Goal: Task Accomplishment & Management: Complete application form

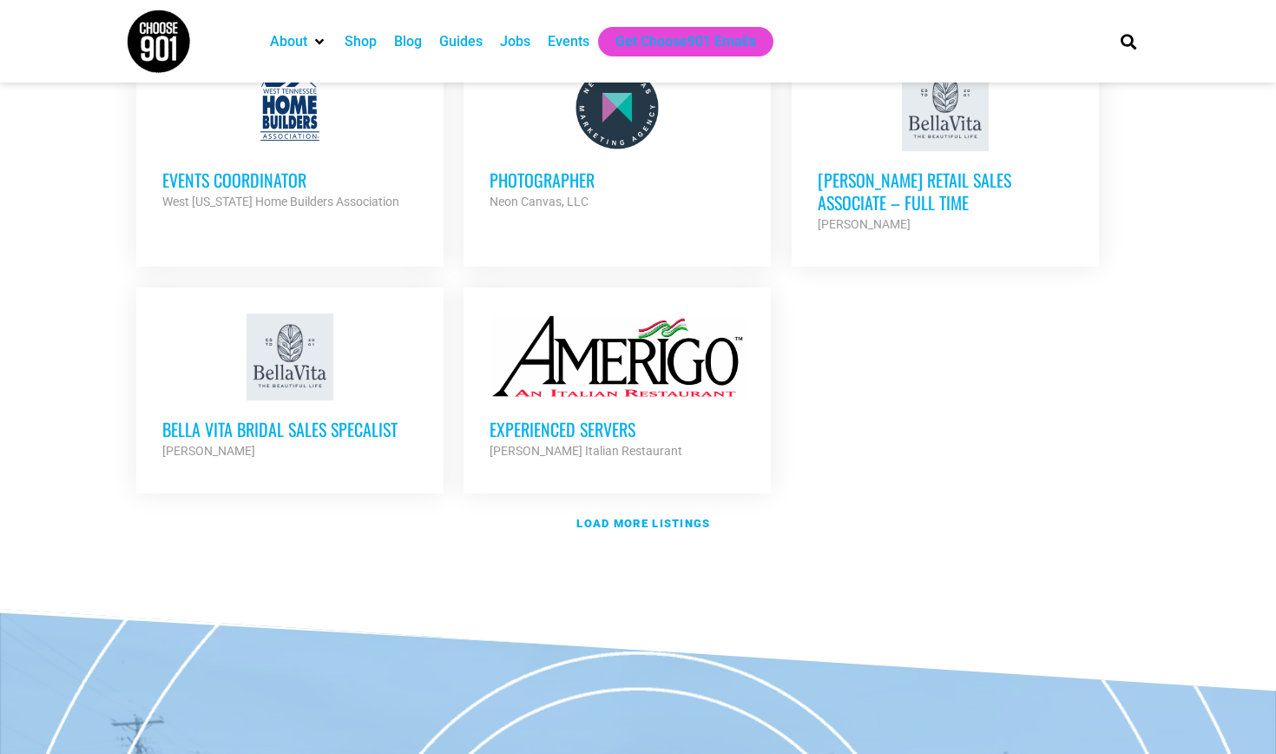
scroll to position [2031, 0]
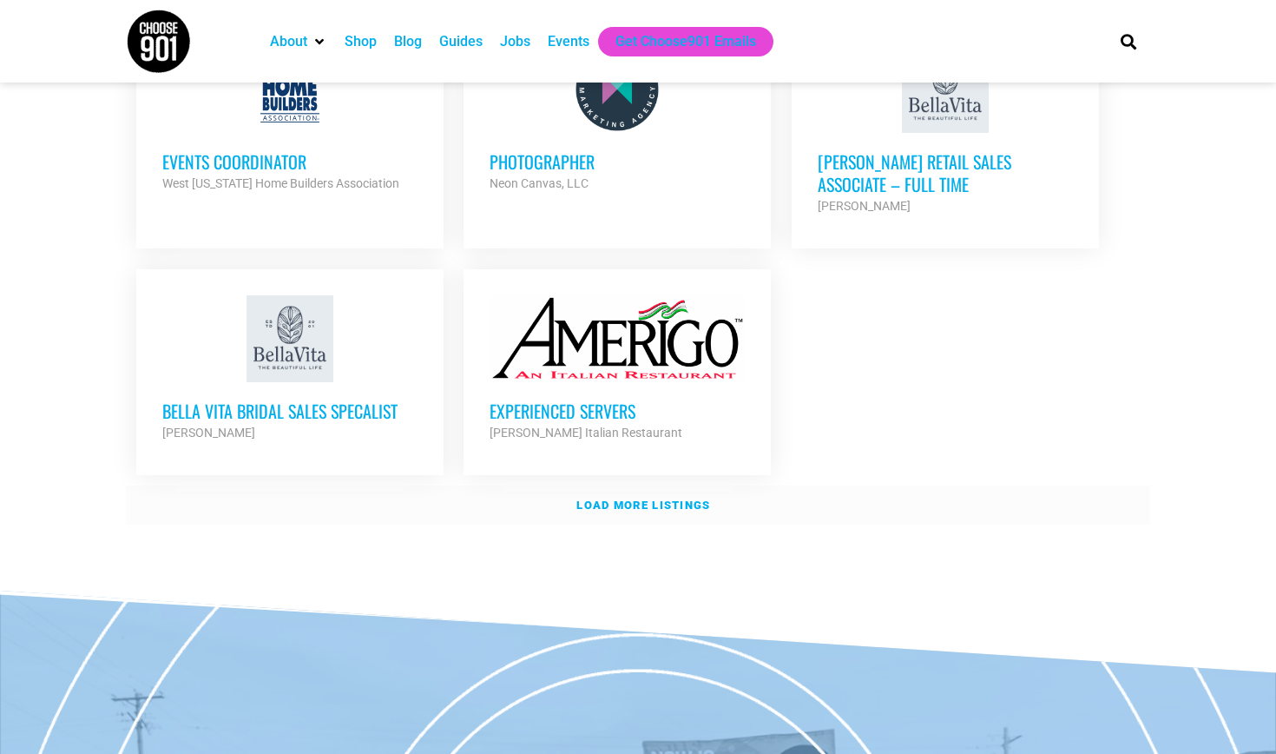
click at [623, 485] on link "Load more listings" at bounding box center [638, 505] width 1025 height 40
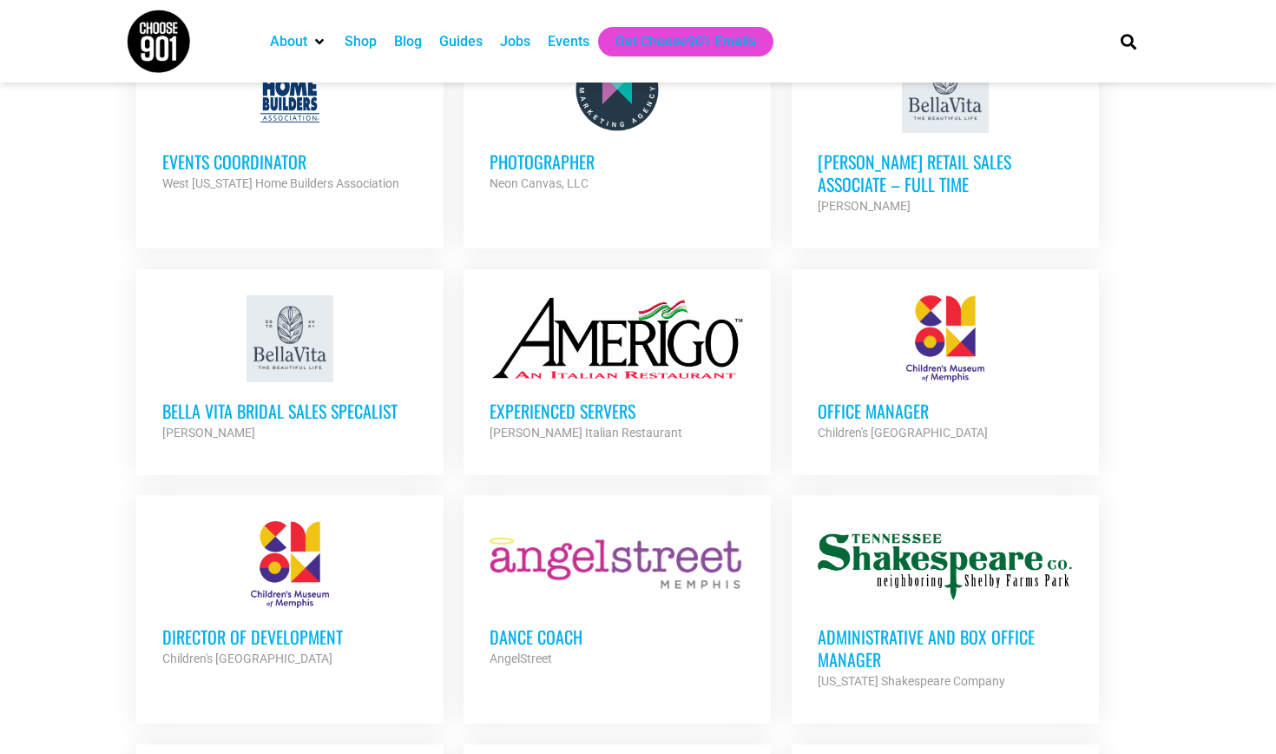
click at [844, 399] on h3 "Office Manager" at bounding box center [945, 410] width 255 height 23
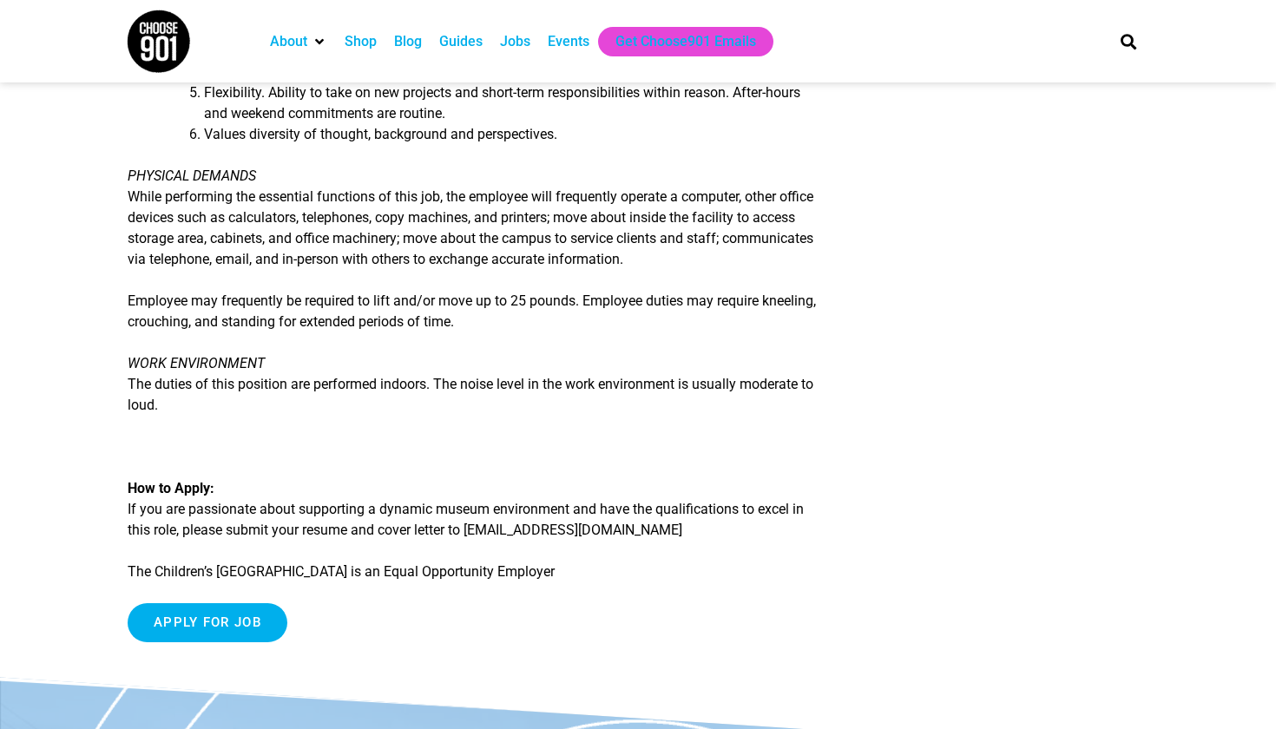
scroll to position [1899, 0]
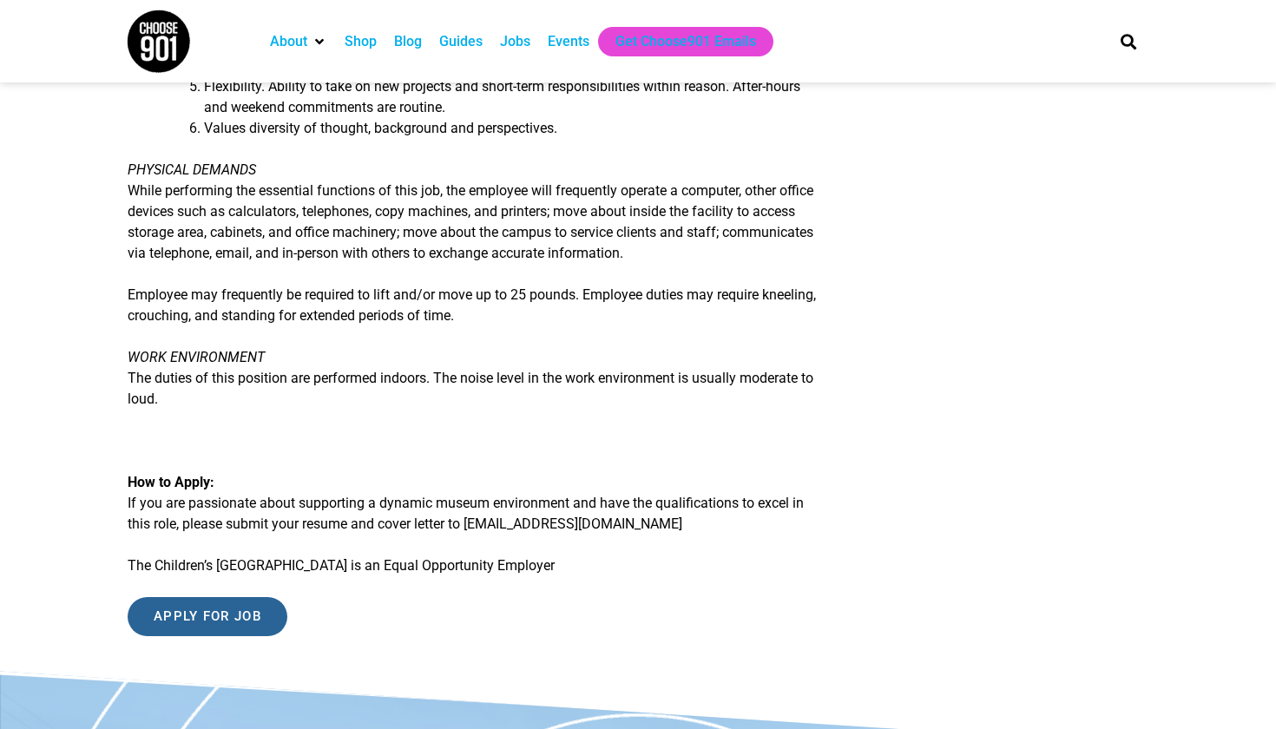
click at [225, 628] on input "Apply for job" at bounding box center [208, 616] width 160 height 39
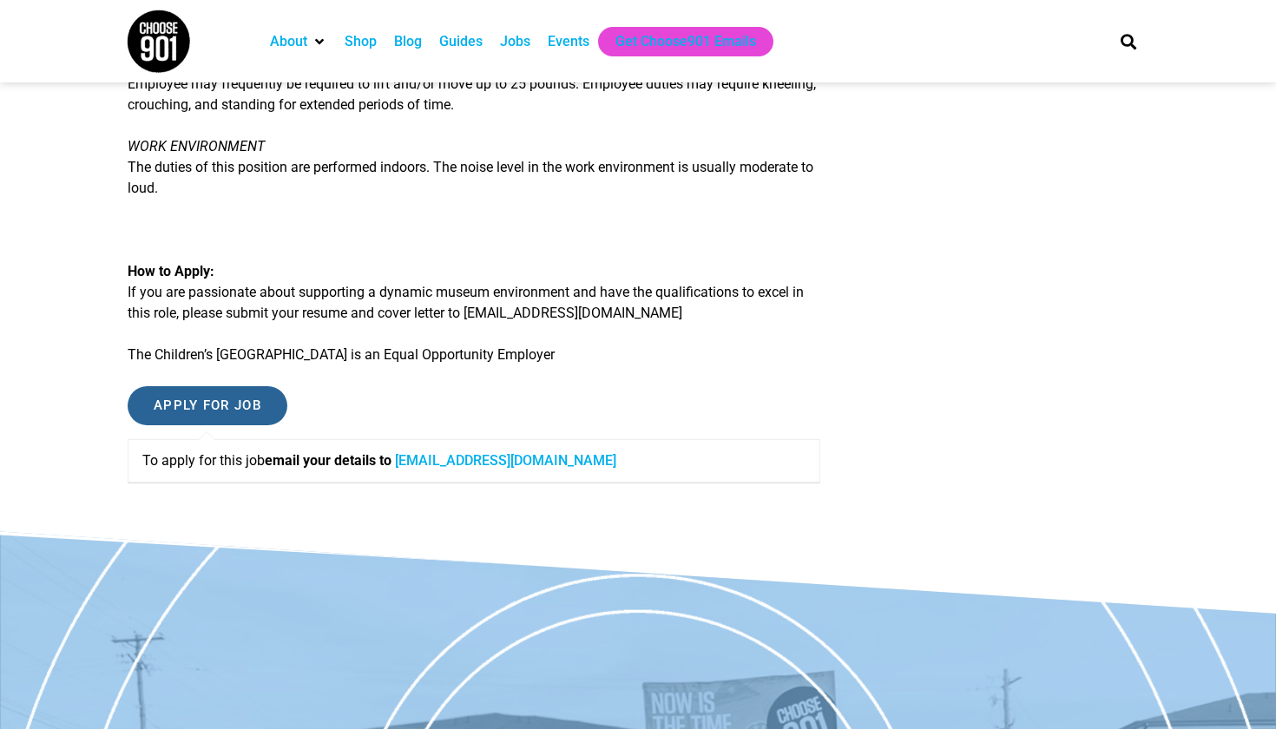
scroll to position [2115, 0]
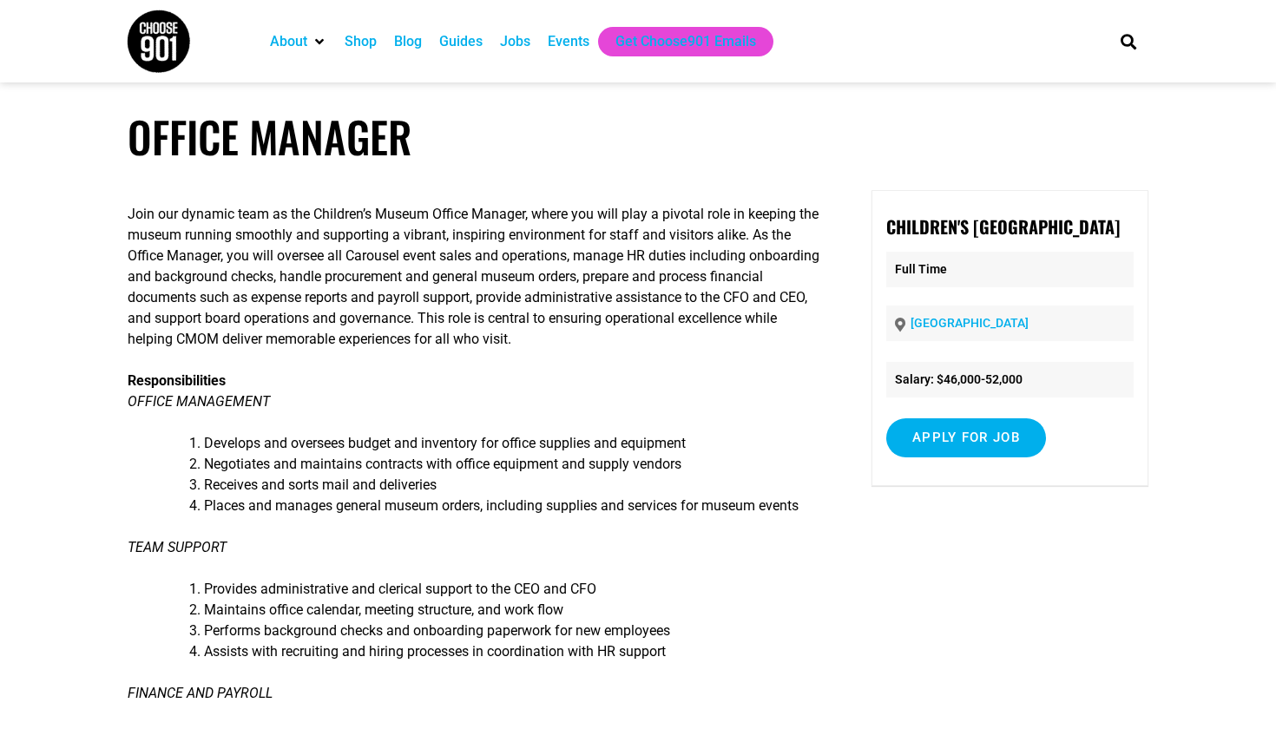
scroll to position [0, 0]
click at [424, 391] on p "Responsibilities OFFICE MANAGEMENT" at bounding box center [474, 392] width 693 height 42
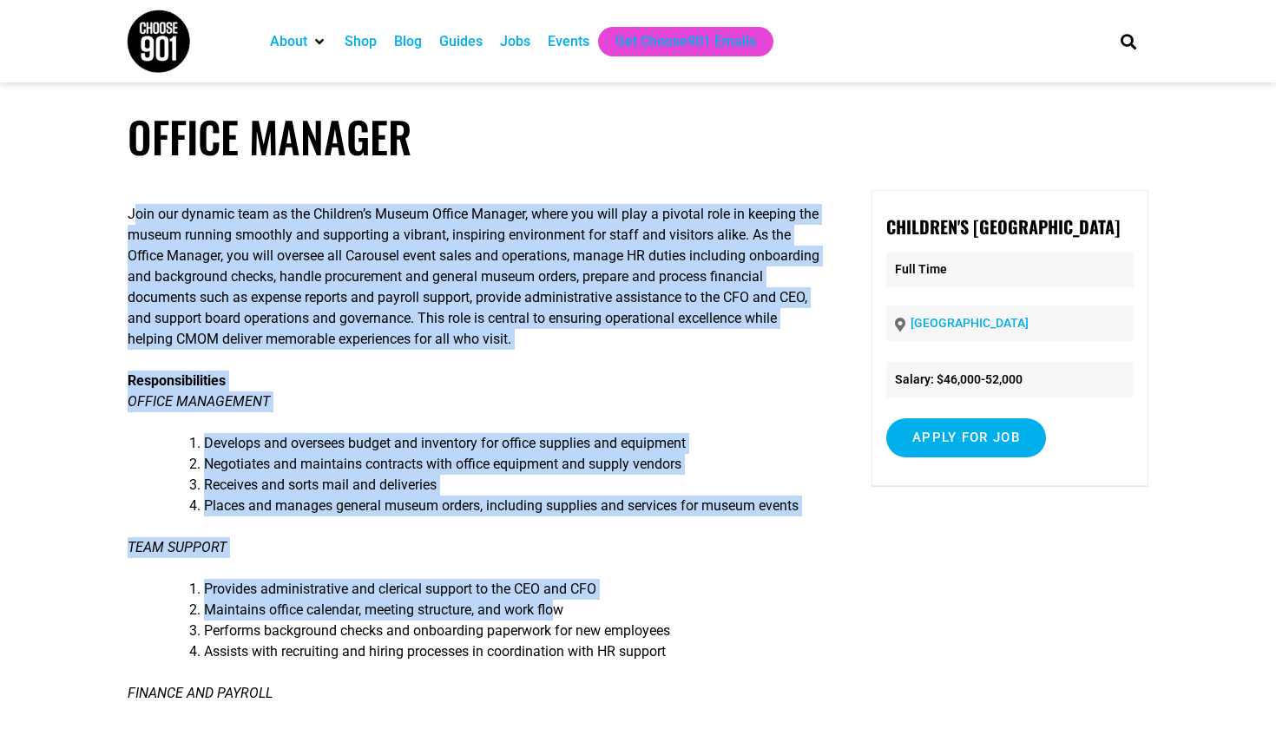
drag, startPoint x: 132, startPoint y: 214, endPoint x: 564, endPoint y: 604, distance: 582.2
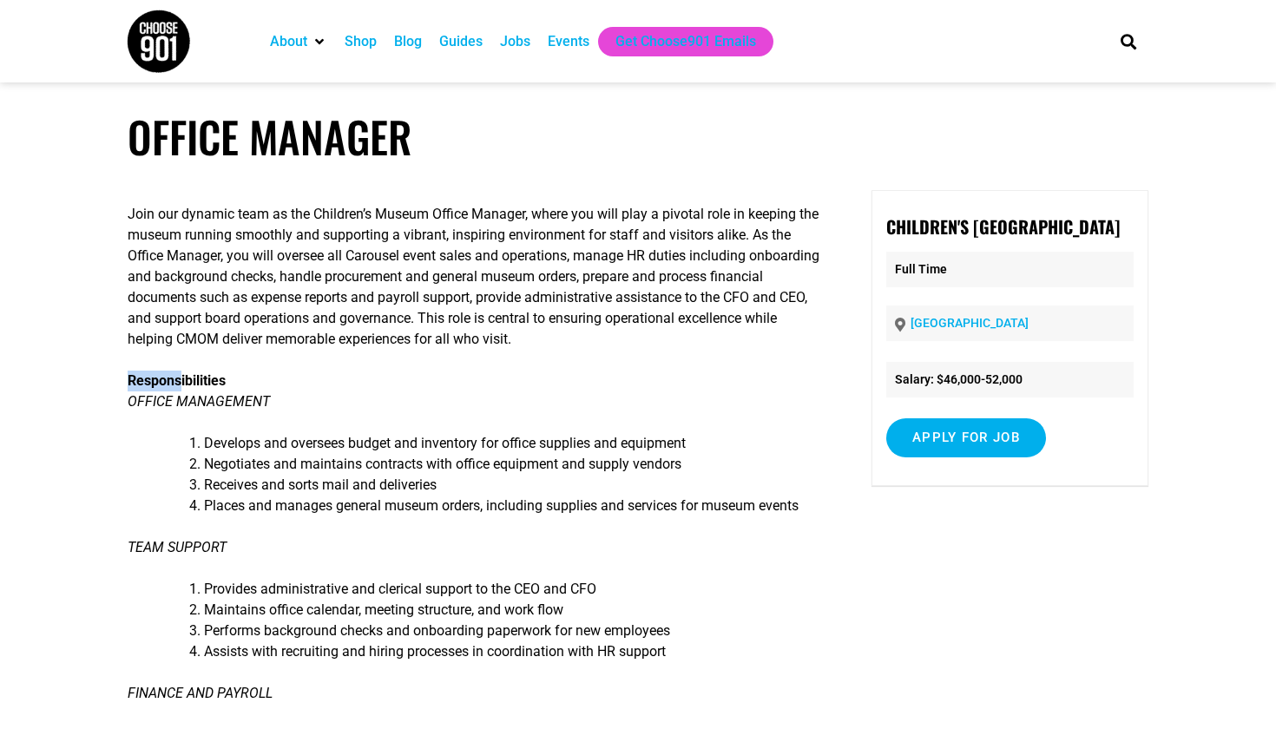
drag, startPoint x: 186, startPoint y: 372, endPoint x: 78, endPoint y: 315, distance: 122.0
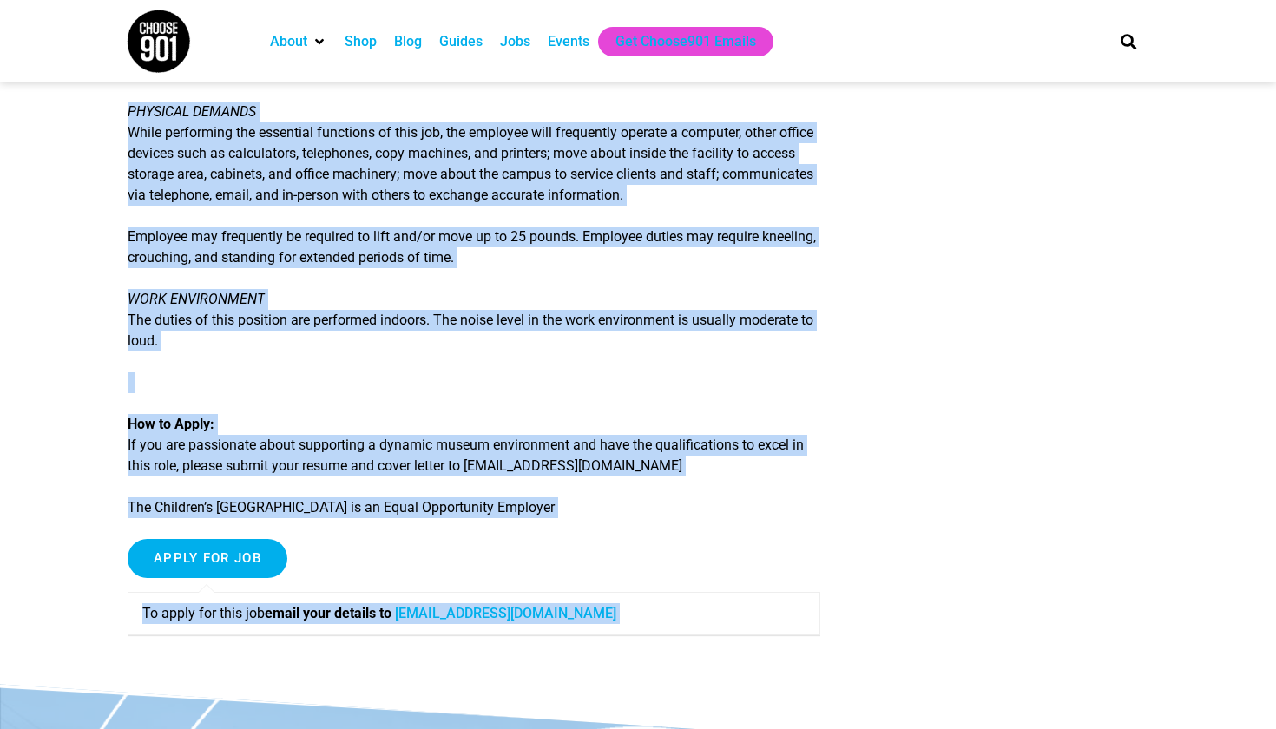
scroll to position [2004, 0]
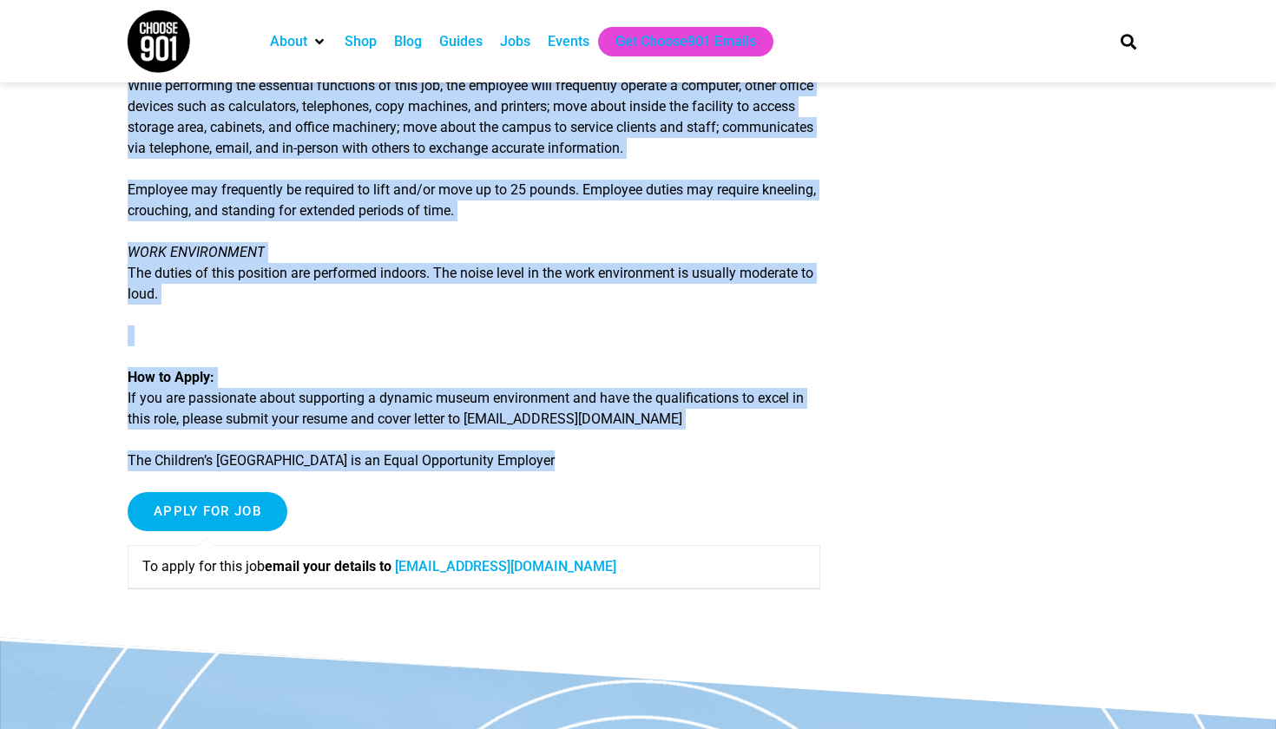
drag, startPoint x: 130, startPoint y: 214, endPoint x: 688, endPoint y: 484, distance: 619.4
copy div "Lore ips dolorsi amet co adi Elitsedd’e Tempor Incidi Utlabor, etdol mag aliq e…"
